Goal: Navigation & Orientation: Find specific page/section

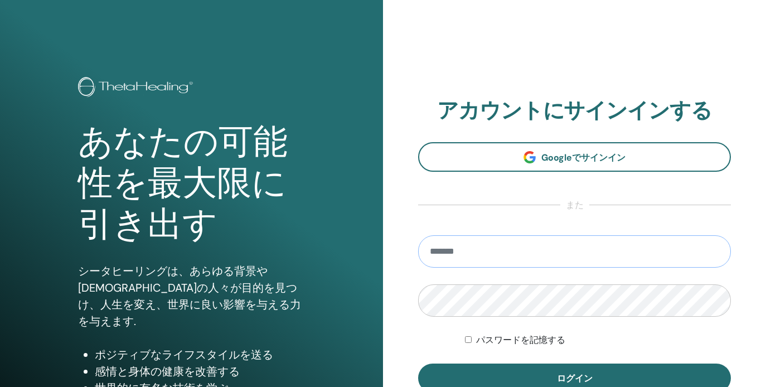
type input "**********"
click at [574, 378] on button "ログイン" at bounding box center [574, 377] width 313 height 29
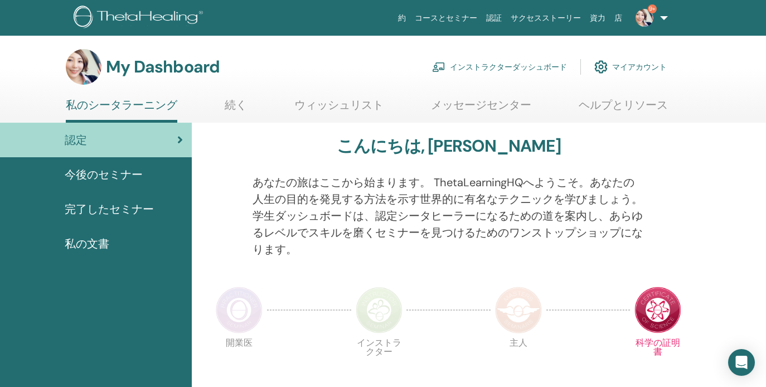
click at [520, 66] on link "インストラクターダッシュボード" at bounding box center [499, 67] width 135 height 25
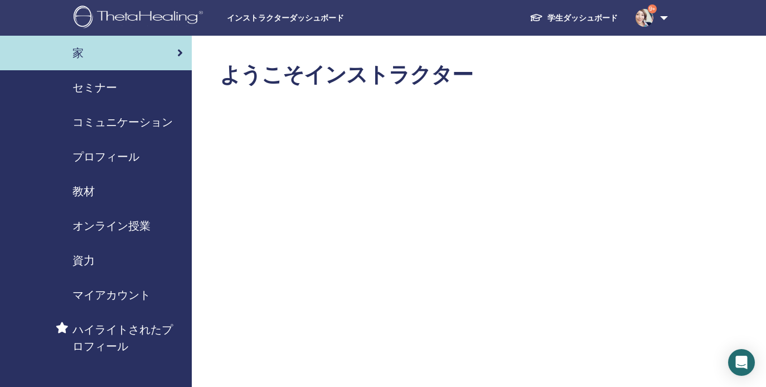
click at [574, 15] on link "学生ダッシュボード" at bounding box center [574, 18] width 106 height 21
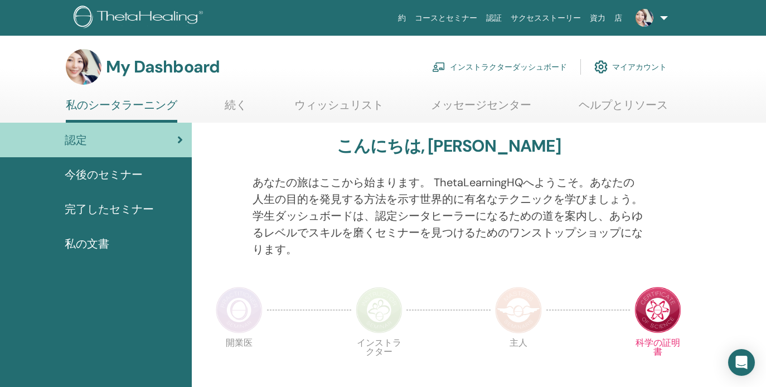
click at [505, 65] on link "インストラクターダッシュボード" at bounding box center [499, 67] width 135 height 25
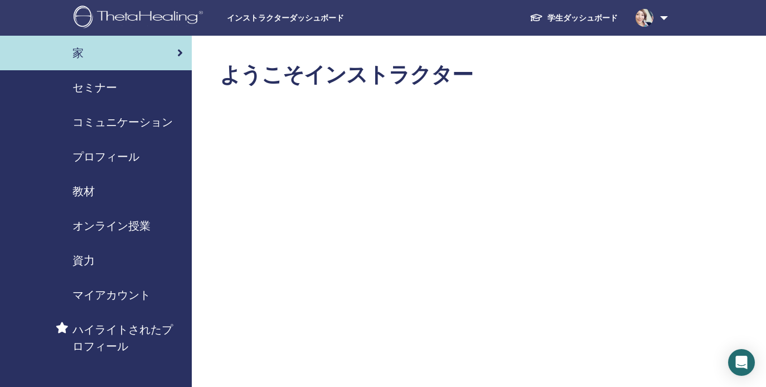
click at [82, 190] on span "教材" at bounding box center [83, 191] width 22 height 17
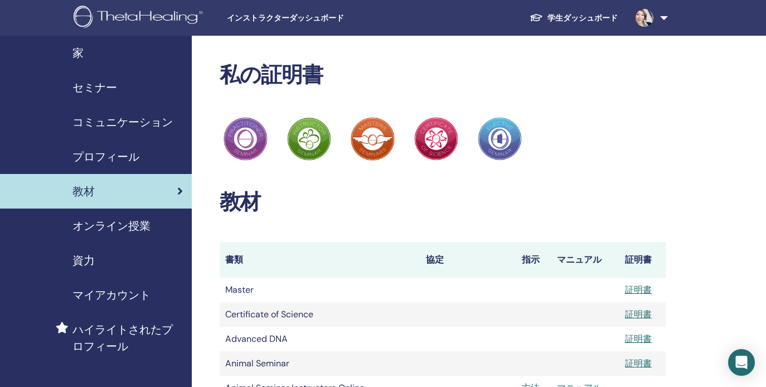
click at [124, 153] on span "プロフィール" at bounding box center [105, 156] width 67 height 17
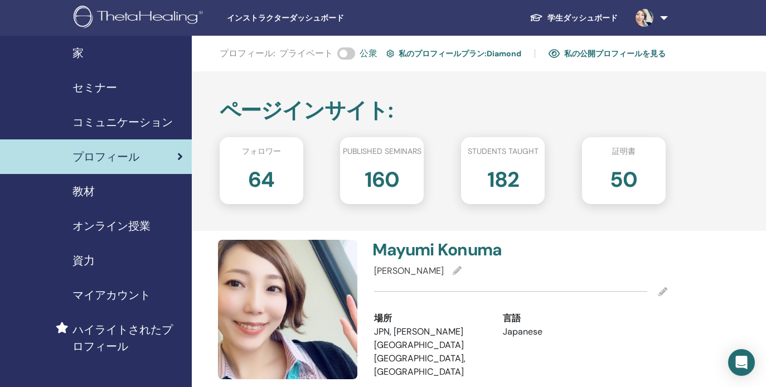
click at [104, 294] on span "マイアカウント" at bounding box center [111, 295] width 78 height 17
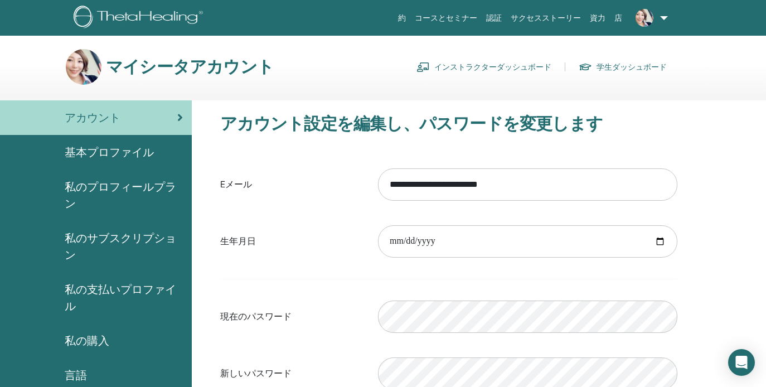
click at [507, 65] on link "インストラクターダッシュボード" at bounding box center [483, 67] width 135 height 18
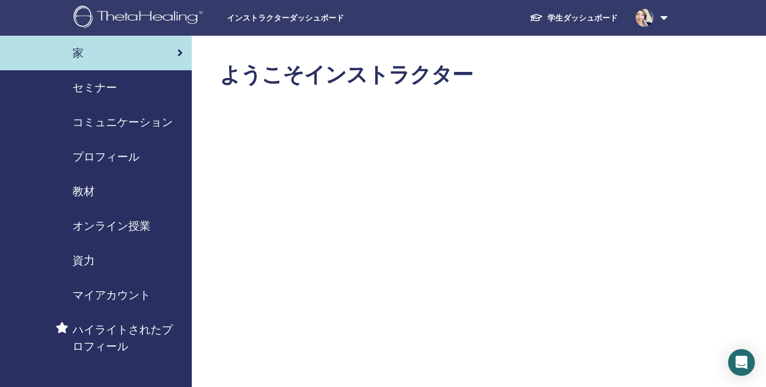
click at [651, 13] on img at bounding box center [645, 18] width 18 height 18
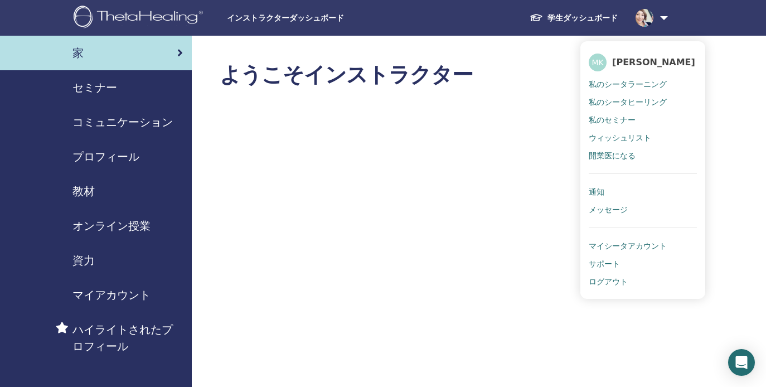
click at [586, 47] on ul "MK Mayumi Konuma 私のシータラーニング 私のシータヒーリング 私のセミナー ウィッシュリスト 開業医になる 通知 メッセージ マイシータアカウ…" at bounding box center [642, 170] width 125 height 258
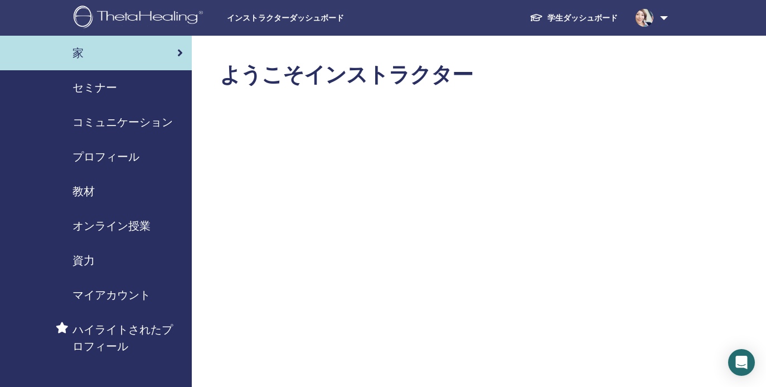
click at [631, 18] on link at bounding box center [650, 18] width 46 height 36
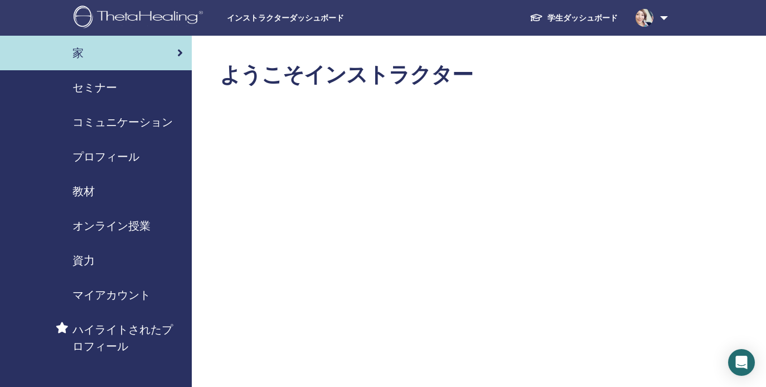
click at [117, 160] on span "プロフィール" at bounding box center [105, 156] width 67 height 17
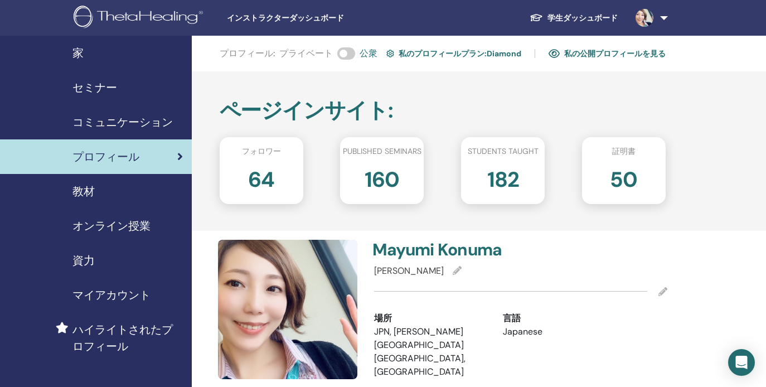
click at [561, 14] on link "学生ダッシュボード" at bounding box center [574, 18] width 106 height 21
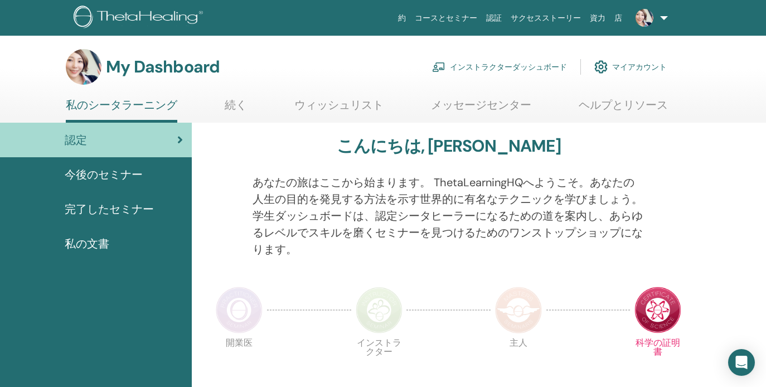
click at [249, 103] on ul "私のシータラーニング 続く ウィッシュリスト [GEOGRAPHIC_DATA] ヘルプとリソース" at bounding box center [367, 110] width 602 height 25
click at [360, 108] on link "ウィッシュリスト" at bounding box center [338, 109] width 89 height 22
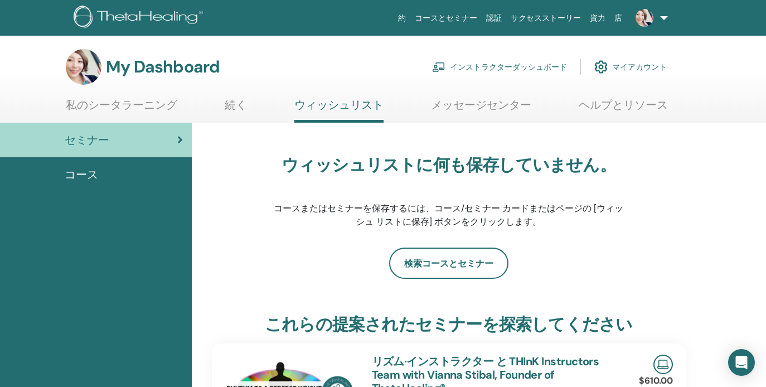
click at [464, 108] on link "メッセージセンター" at bounding box center [481, 109] width 100 height 22
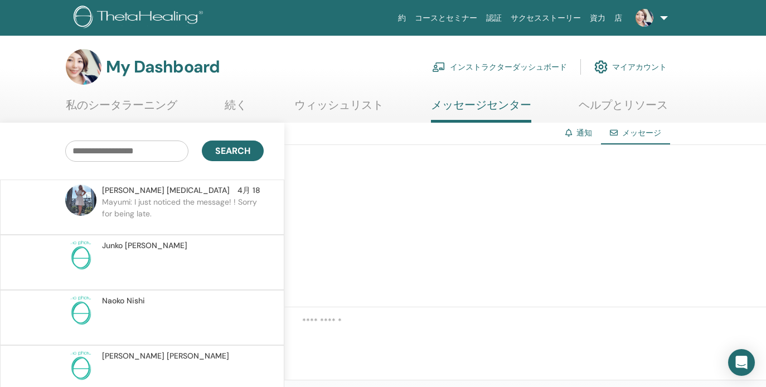
click at [636, 111] on link "ヘルプとリソース" at bounding box center [623, 109] width 89 height 22
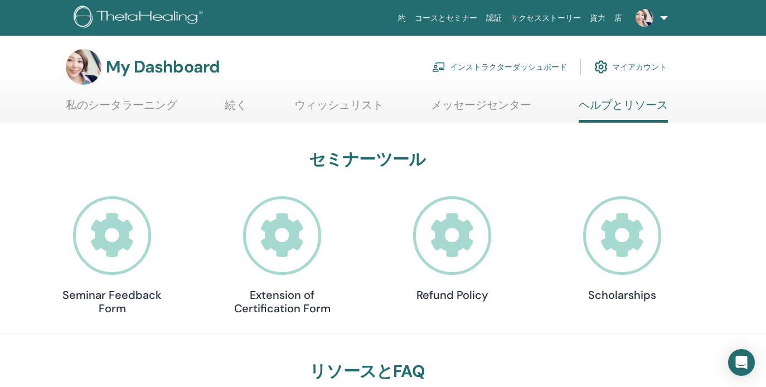
click at [494, 109] on link "メッセージセンター" at bounding box center [481, 109] width 100 height 22
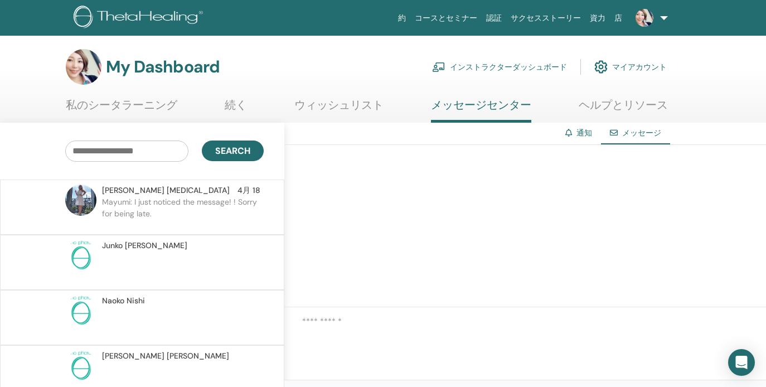
click at [348, 104] on link "ウィッシュリスト" at bounding box center [338, 109] width 89 height 22
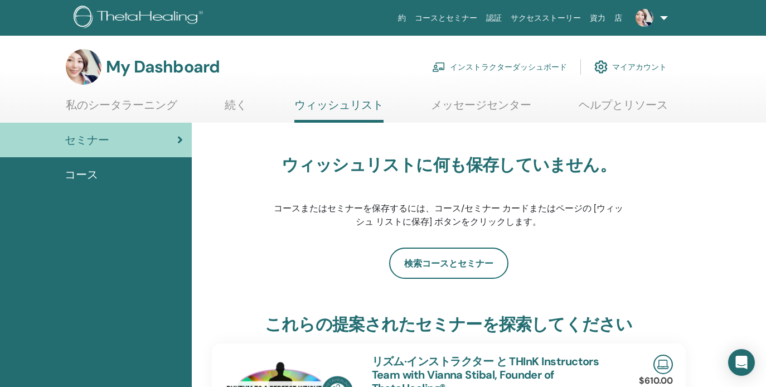
click at [234, 103] on link "続く" at bounding box center [236, 109] width 22 height 22
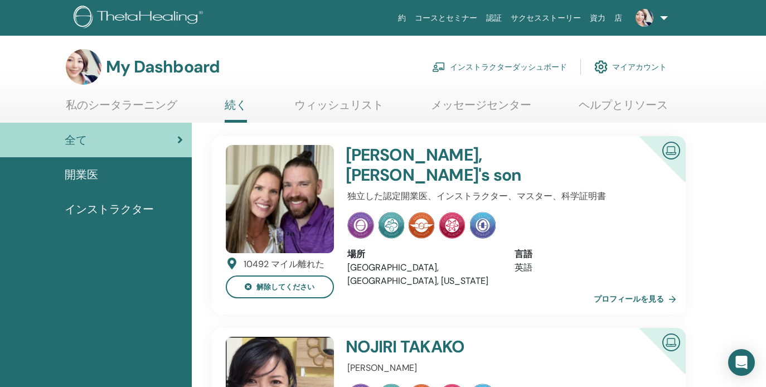
click at [151, 107] on link "私のシータラーニング" at bounding box center [121, 109] width 111 height 22
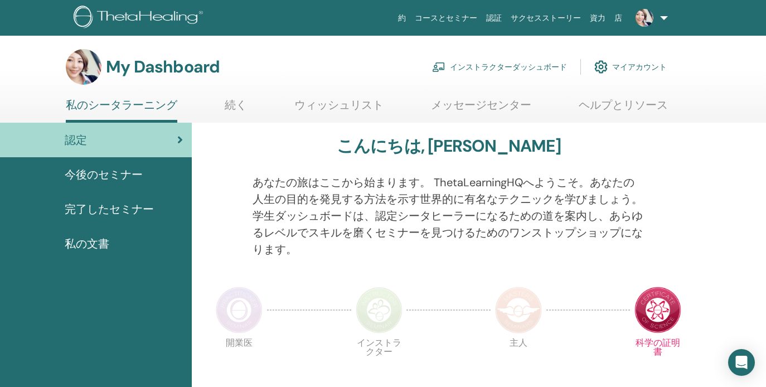
click at [102, 172] on span "今後のセミナー" at bounding box center [104, 174] width 78 height 17
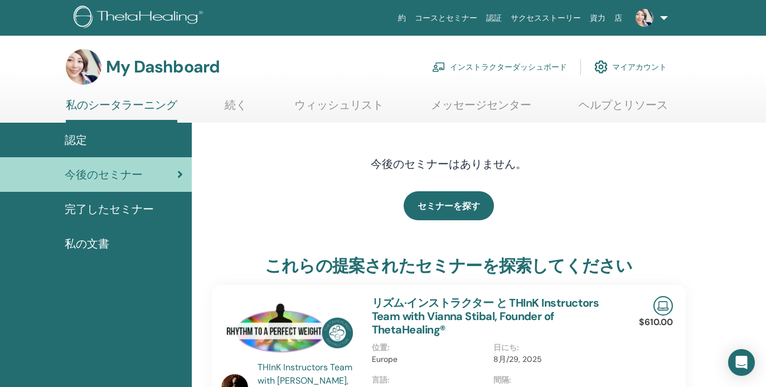
click at [118, 213] on span "完了したセミナー" at bounding box center [109, 209] width 89 height 17
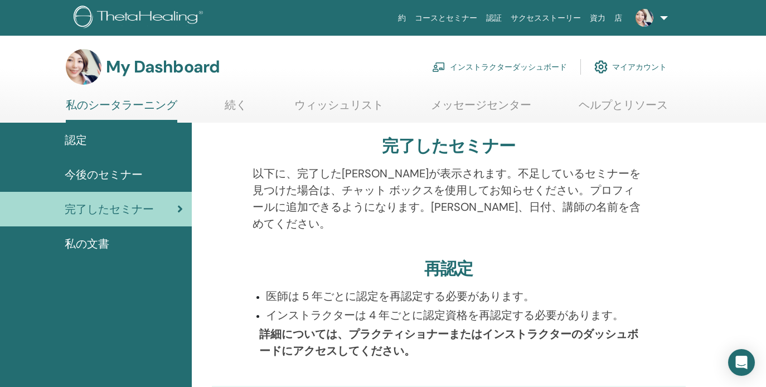
click at [86, 243] on span "私の文書" at bounding box center [87, 243] width 45 height 17
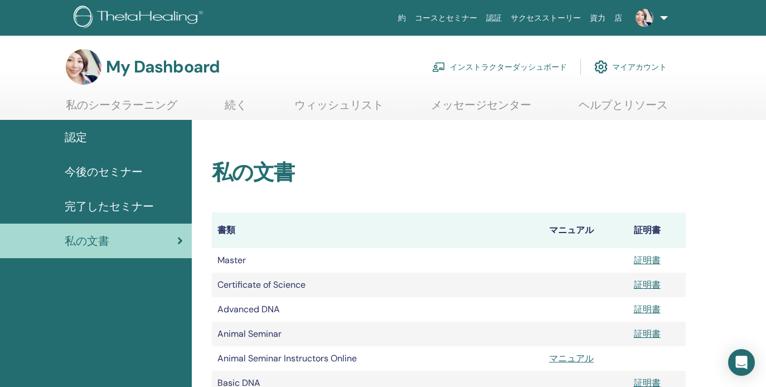
click at [164, 108] on link "私のシータラーニング" at bounding box center [121, 109] width 111 height 22
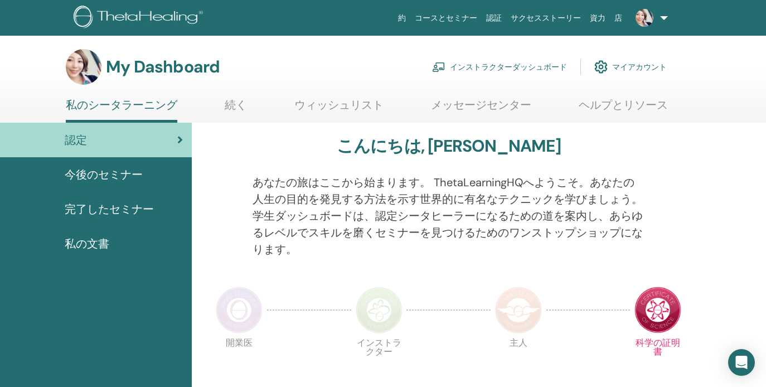
click at [237, 104] on link "続く" at bounding box center [236, 109] width 22 height 22
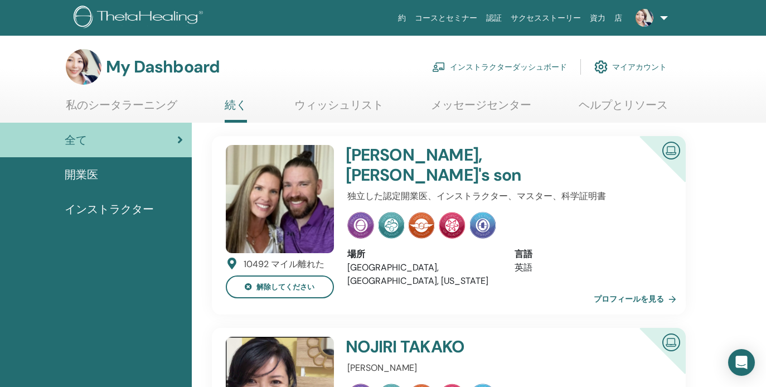
click at [343, 103] on link "ウィッシュリスト" at bounding box center [338, 109] width 89 height 22
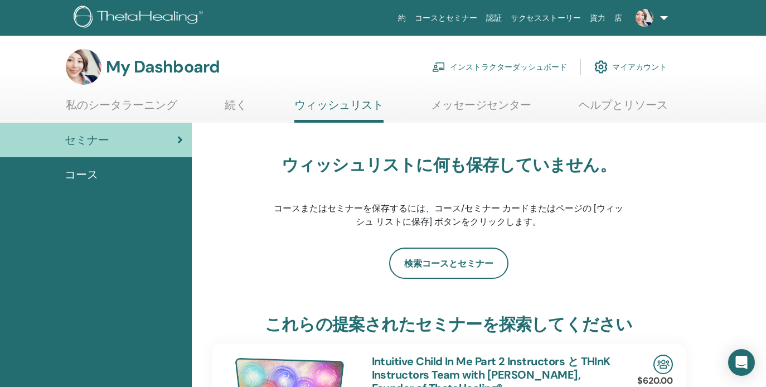
click at [474, 100] on link "メッセージセンター" at bounding box center [481, 109] width 100 height 22
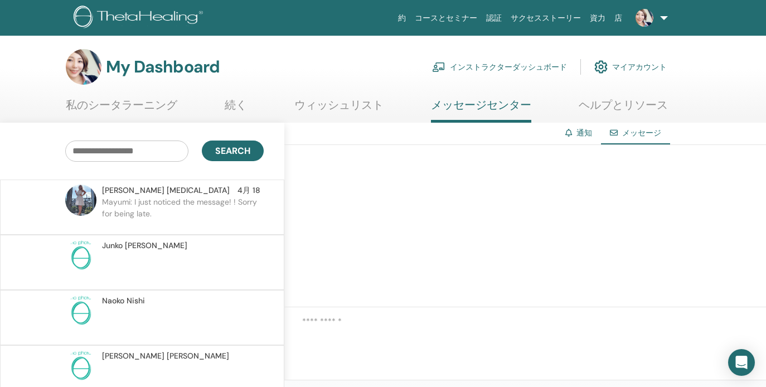
click at [507, 65] on link "インストラクターダッシュボード" at bounding box center [499, 67] width 135 height 25
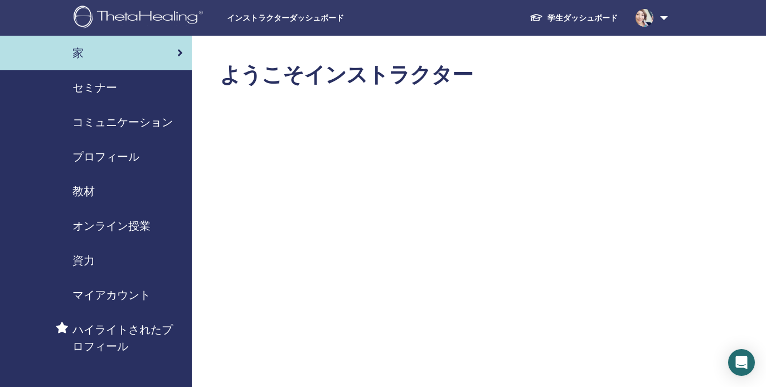
click at [279, 18] on span "インストラクターダッシュボード" at bounding box center [310, 18] width 167 height 12
click at [72, 86] on span "セミナー" at bounding box center [94, 87] width 45 height 17
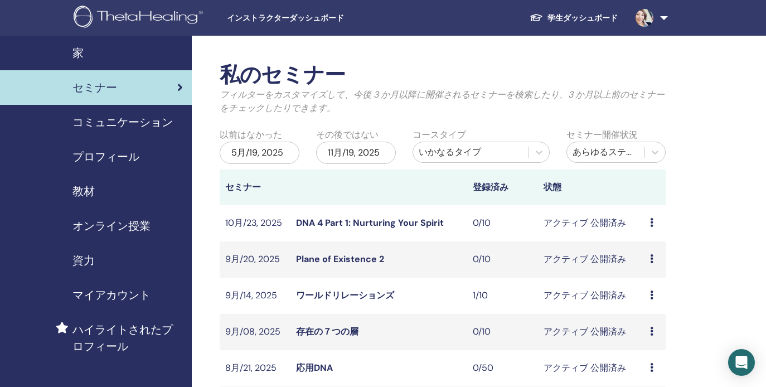
click at [127, 121] on span "コミュニケーション" at bounding box center [122, 122] width 100 height 17
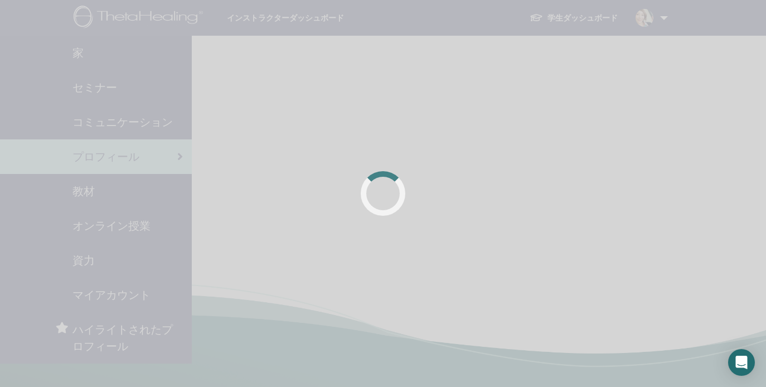
click at [84, 57] on div at bounding box center [383, 193] width 766 height 387
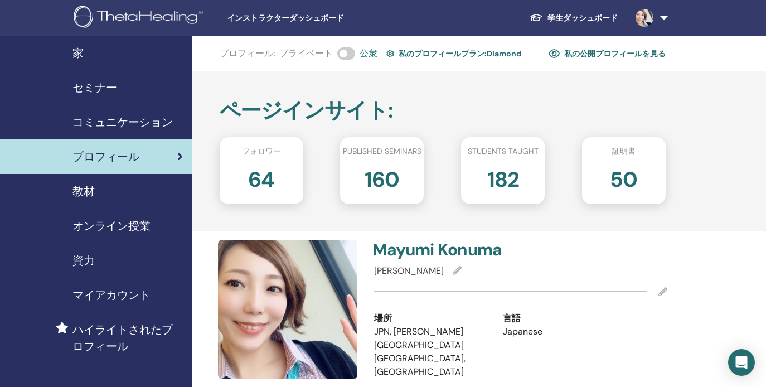
click at [72, 51] on div "家" at bounding box center [96, 53] width 174 height 17
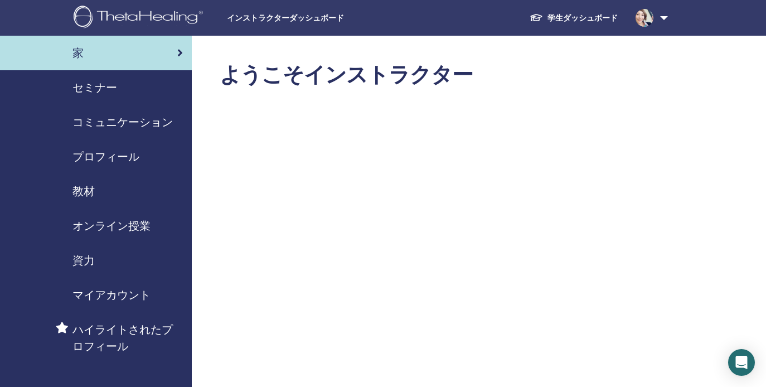
click at [114, 91] on span "セミナー" at bounding box center [94, 87] width 45 height 17
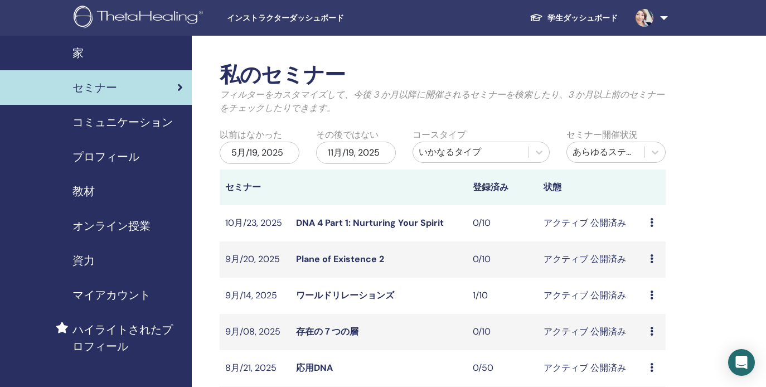
click at [115, 123] on span "コミュニケーション" at bounding box center [122, 122] width 100 height 17
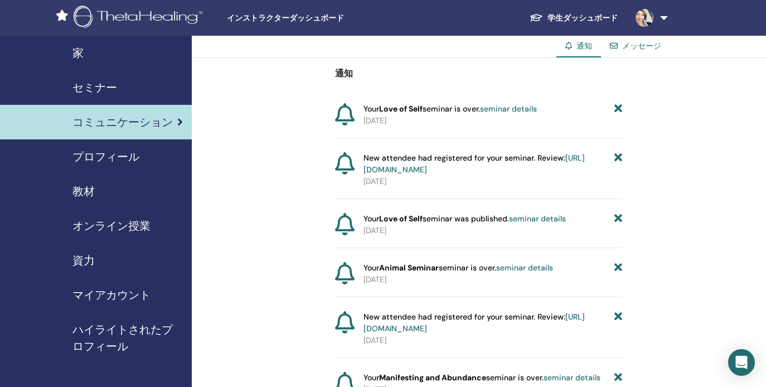
click at [117, 154] on span "プロフィール" at bounding box center [105, 156] width 67 height 17
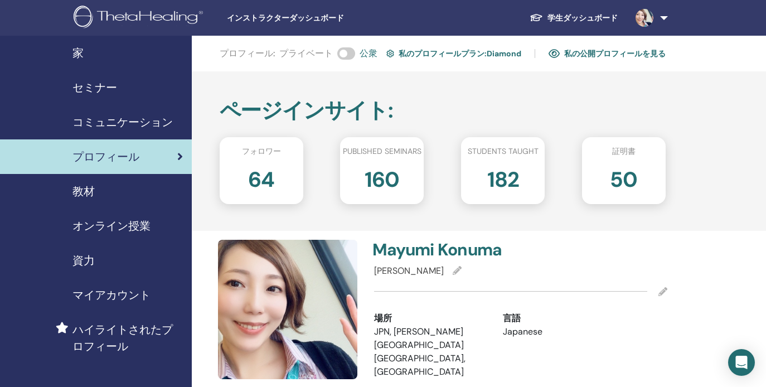
click at [88, 193] on span "教材" at bounding box center [83, 191] width 22 height 17
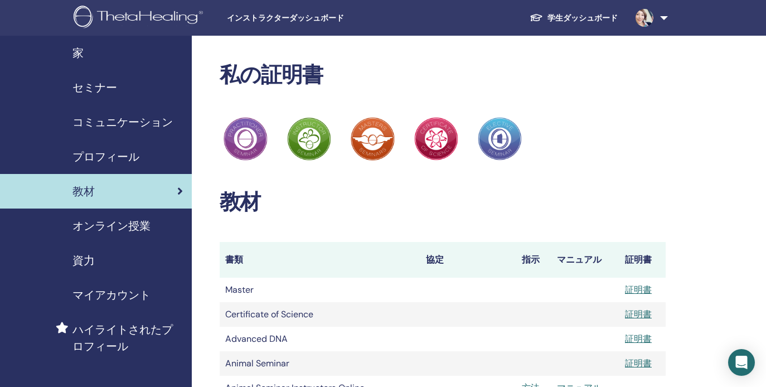
click at [80, 223] on span "オンライン授業" at bounding box center [111, 225] width 78 height 17
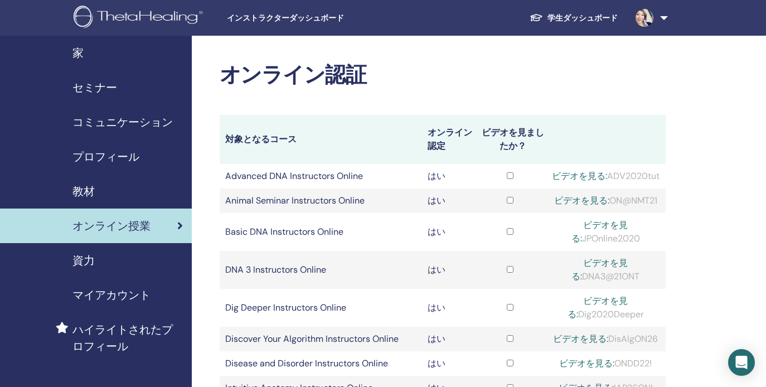
click at [90, 263] on span "資力" at bounding box center [83, 260] width 22 height 17
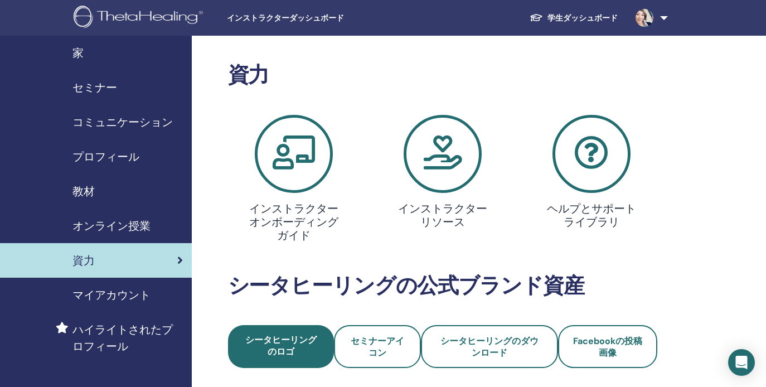
click at [125, 295] on span "マイアカウント" at bounding box center [111, 295] width 78 height 17
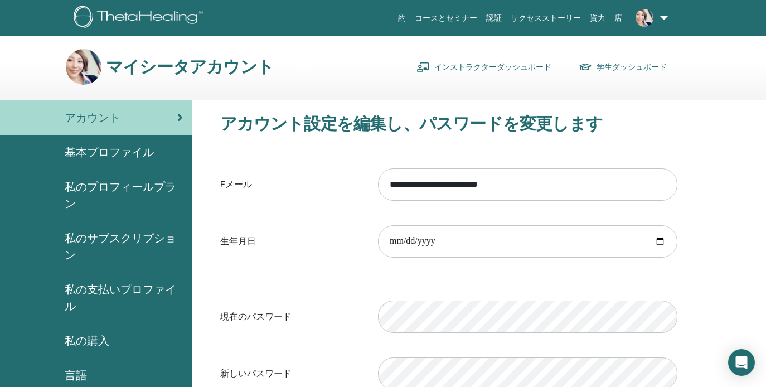
click at [103, 236] on span "私のサブスクリプション" at bounding box center [124, 246] width 118 height 33
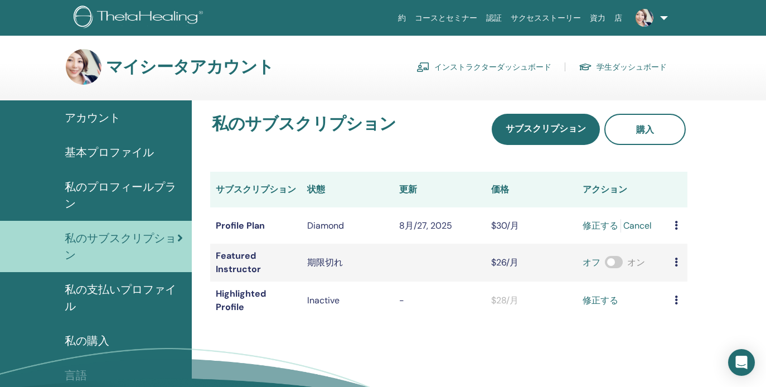
click at [109, 287] on span "私の支払いプロファイル" at bounding box center [124, 297] width 118 height 33
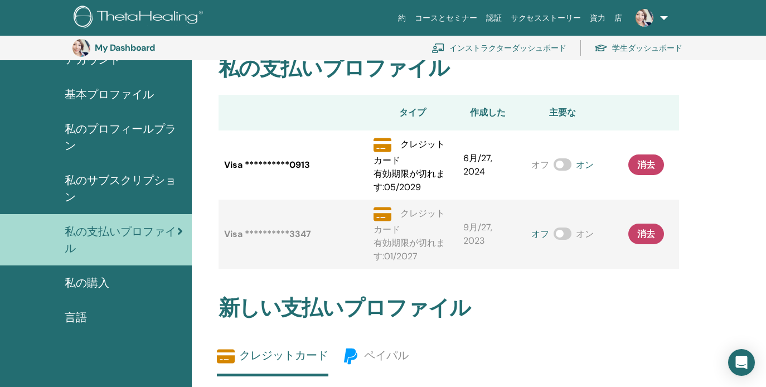
scroll to position [70, 0]
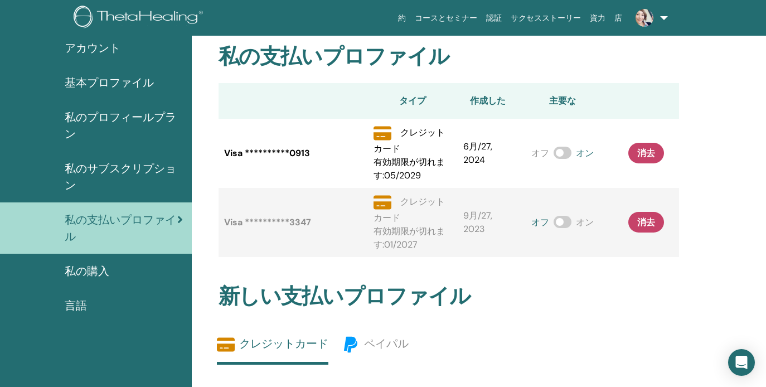
click at [487, 105] on th "作成した" at bounding box center [488, 101] width 60 height 36
click at [90, 270] on span "私の購入" at bounding box center [87, 271] width 45 height 17
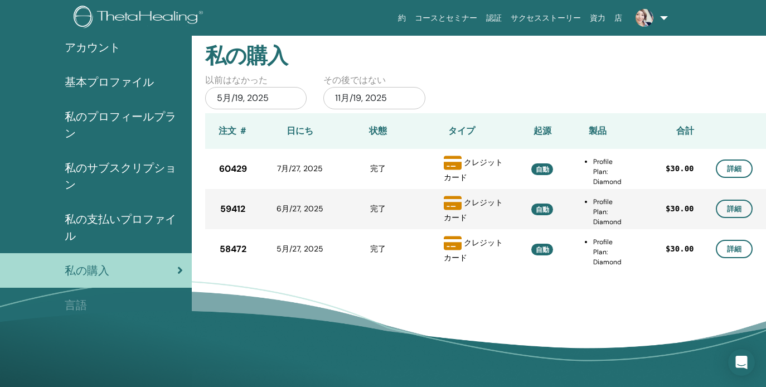
scroll to position [69, 0]
